Goal: Entertainment & Leisure: Consume media (video, audio)

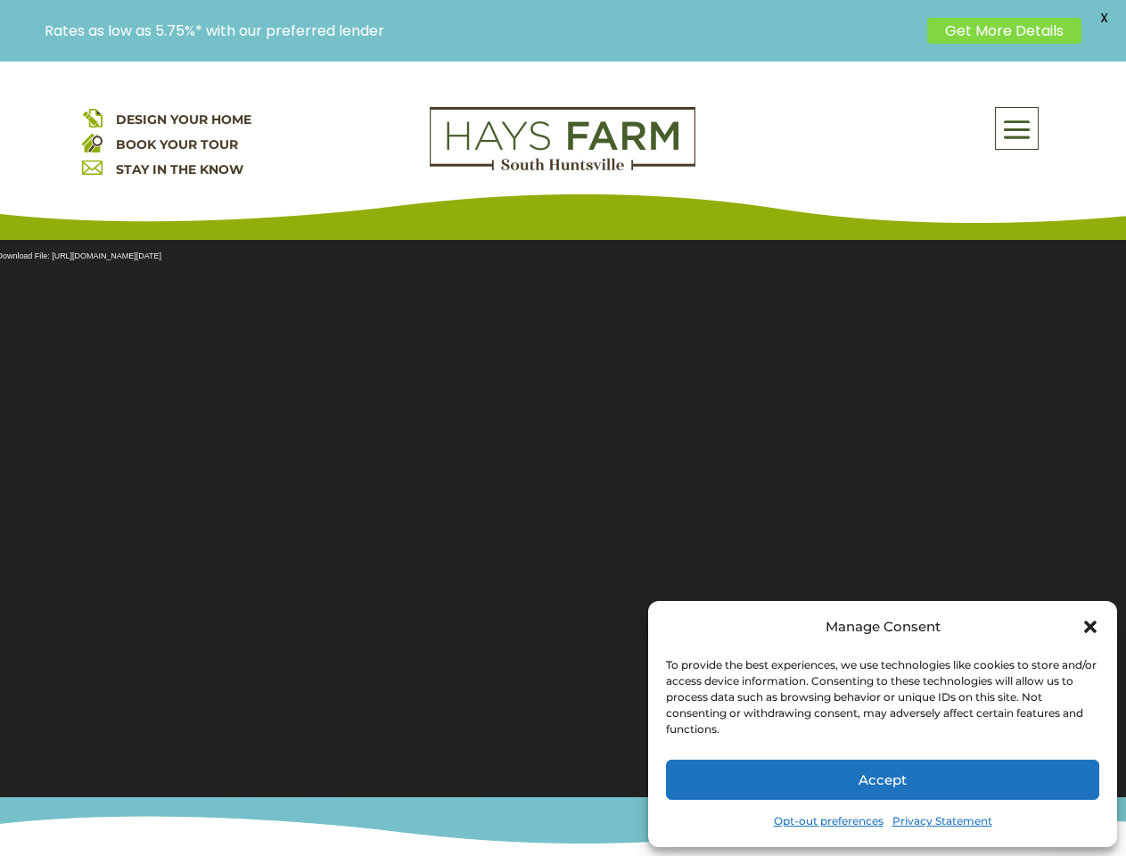
click at [562, 458] on section "Video Player Media error: Format(s) not supported or source(s) not found Downlo…" at bounding box center [563, 506] width 1126 height 579
click at [1017, 128] on span at bounding box center [1017, 129] width 42 height 41
click at [562, 507] on section "Video Player Media error: Format(s) not supported or source(s) not found Downlo…" at bounding box center [563, 506] width 1126 height 579
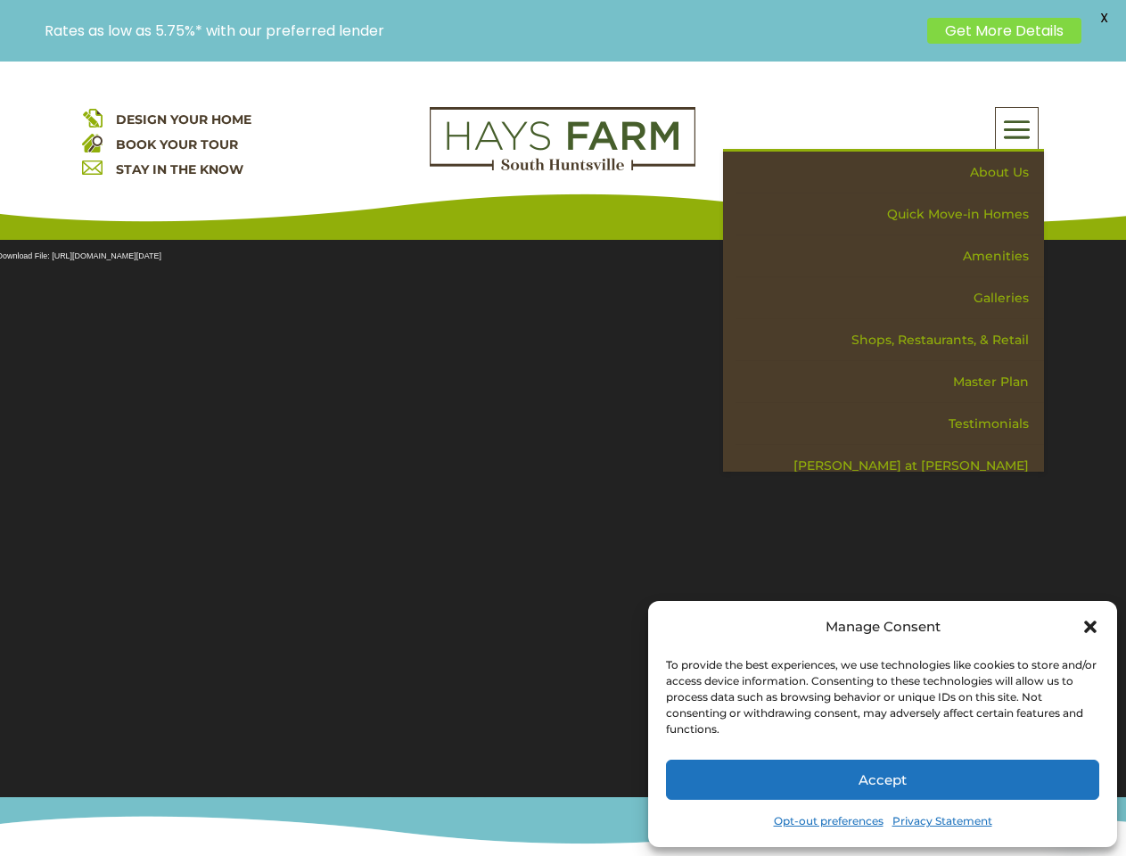
click at [562, 507] on section "Video Player Media error: Format(s) not supported or source(s) not found Downlo…" at bounding box center [563, 506] width 1126 height 579
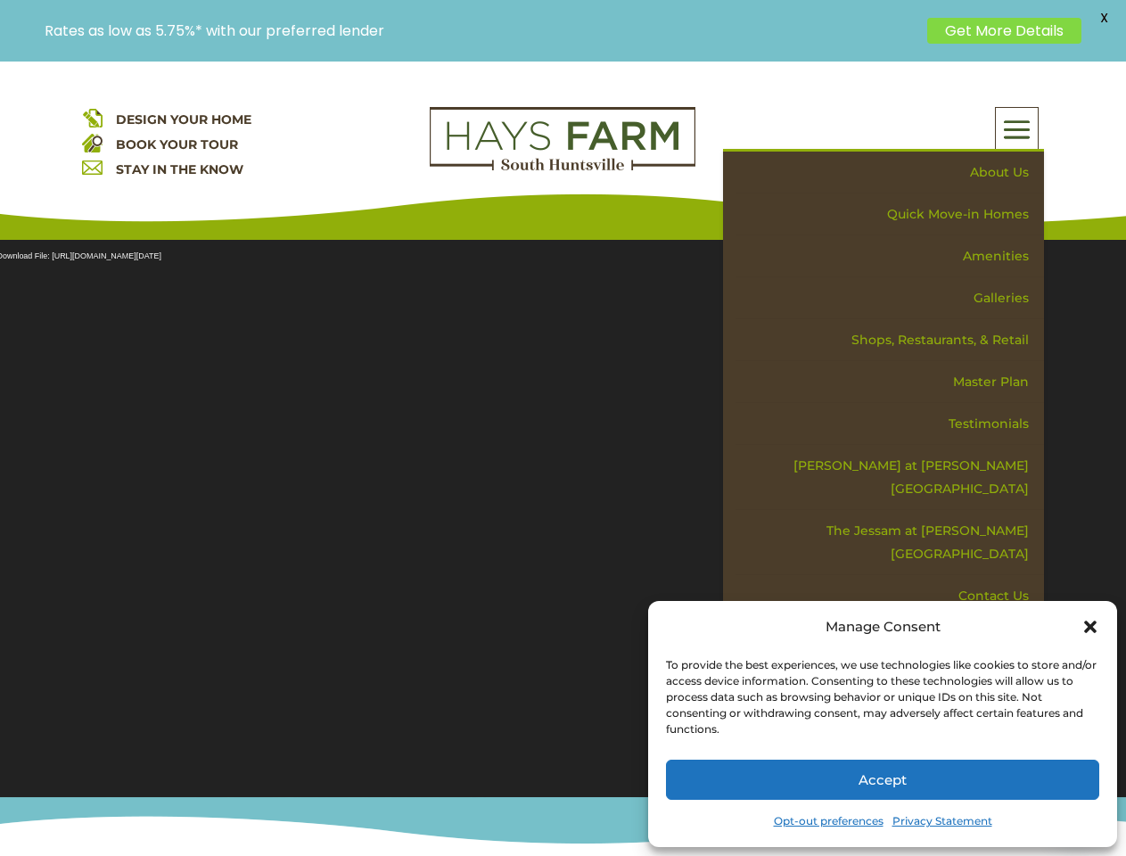
click at [1103, 18] on span "X" at bounding box center [1103, 17] width 27 height 27
